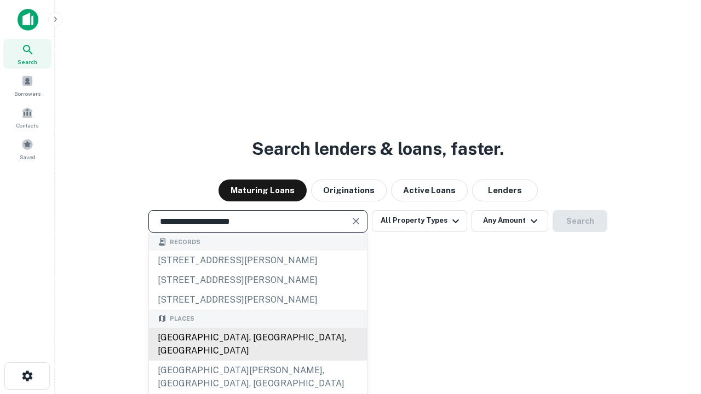
click at [257, 361] on div "Santa Monica, CA, USA" at bounding box center [258, 344] width 218 height 33
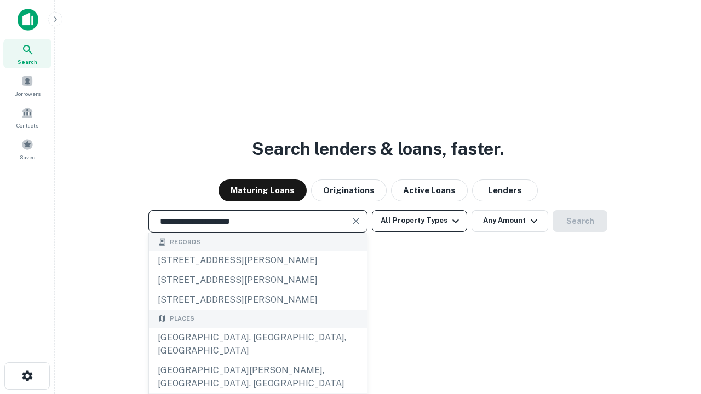
type input "**********"
click at [419, 221] on button "All Property Types" at bounding box center [419, 221] width 95 height 22
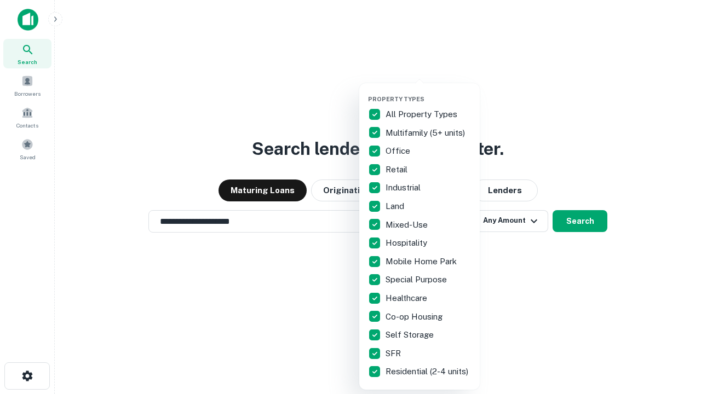
click at [428, 92] on button "button" at bounding box center [428, 92] width 120 height 1
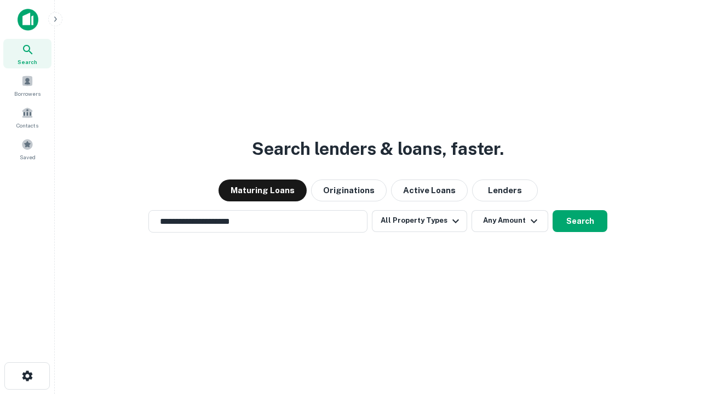
scroll to position [17, 0]
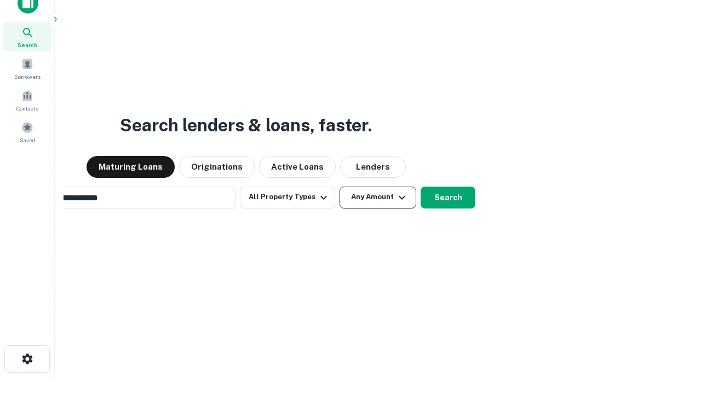
click at [339, 187] on button "Any Amount" at bounding box center [377, 198] width 77 height 22
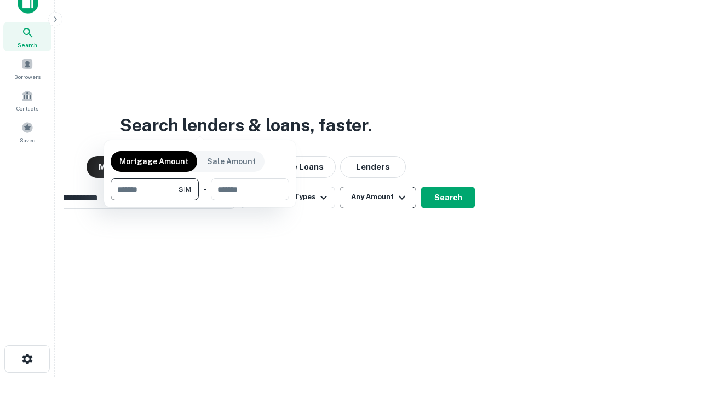
scroll to position [18, 0]
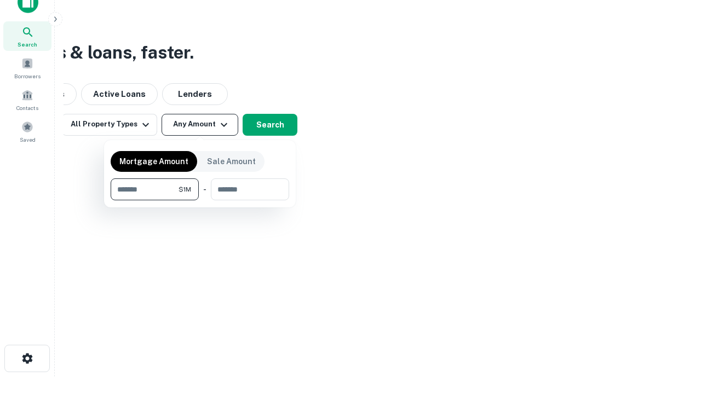
type input "*******"
click at [200, 200] on button "button" at bounding box center [200, 200] width 178 height 1
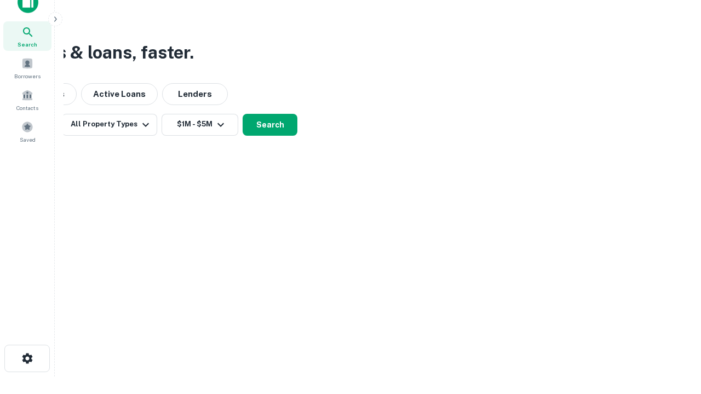
scroll to position [17, 0]
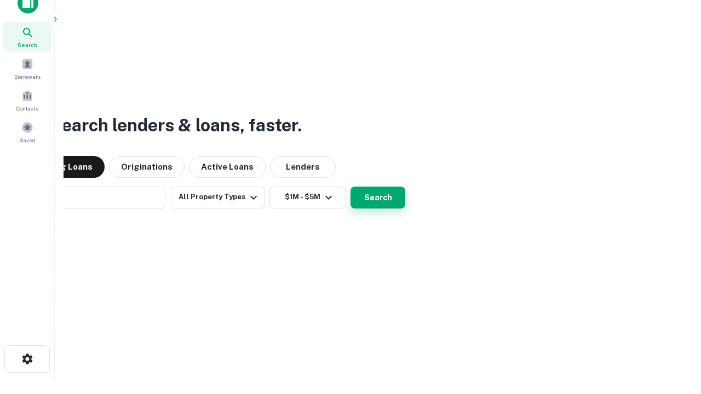
click at [350, 187] on button "Search" at bounding box center [377, 198] width 55 height 22
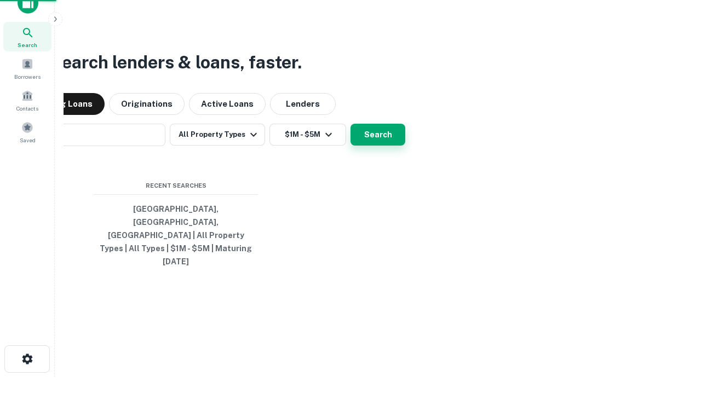
scroll to position [18, 0]
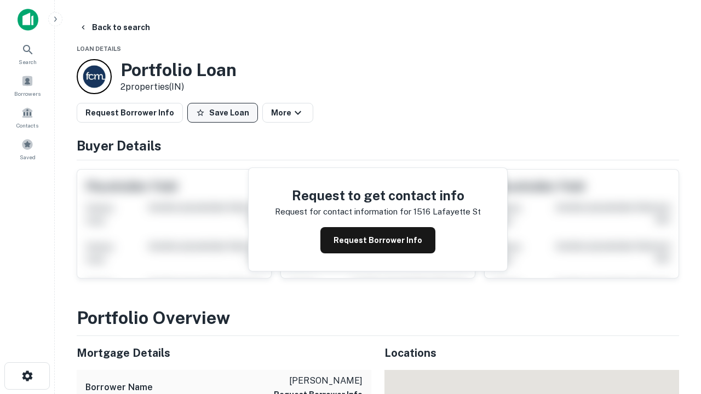
click at [222, 113] on button "Save Loan" at bounding box center [222, 113] width 71 height 20
